Goal: Task Accomplishment & Management: Use online tool/utility

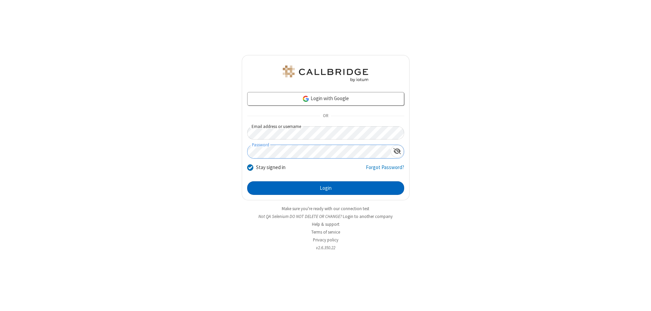
click at [326, 188] on button "Login" at bounding box center [325, 188] width 157 height 14
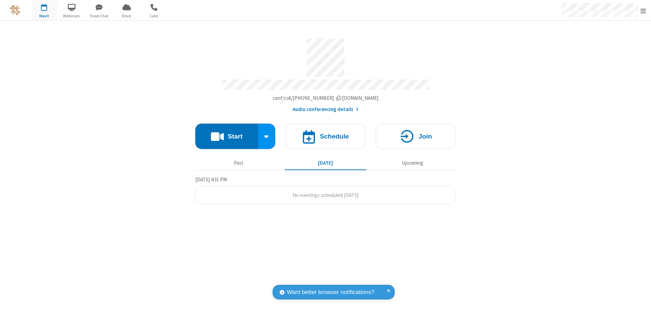
click at [227, 133] on button "Start" at bounding box center [226, 135] width 63 height 25
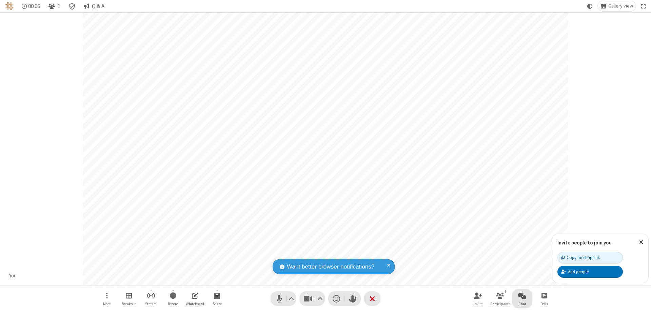
click at [522, 295] on span "Open chat" at bounding box center [522, 295] width 8 height 8
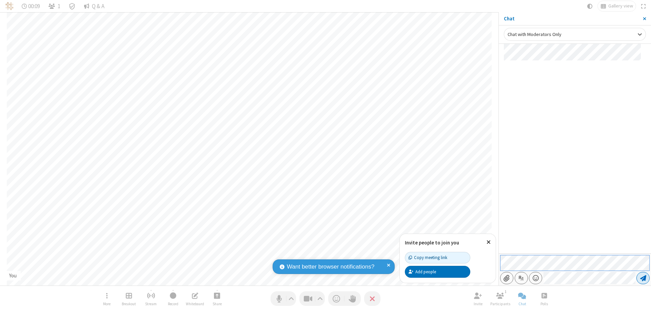
click at [643, 278] on span "Send message" at bounding box center [644, 277] width 6 height 7
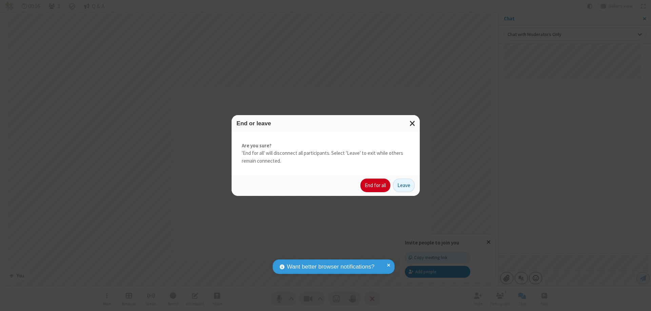
click at [376, 185] on button "End for all" at bounding box center [376, 185] width 30 height 14
